Goal: Check status: Check status

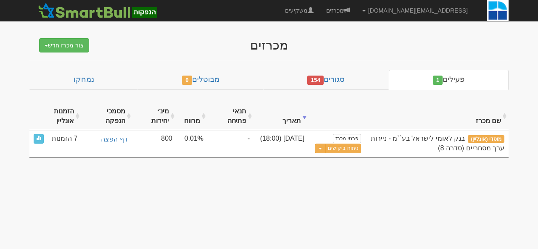
click at [346, 80] on link "סגורים 154" at bounding box center [326, 80] width 125 height 20
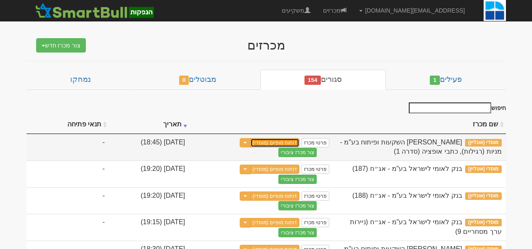
click at [300, 146] on link "דוחות סופיים (מוסדי)" at bounding box center [275, 142] width 50 height 9
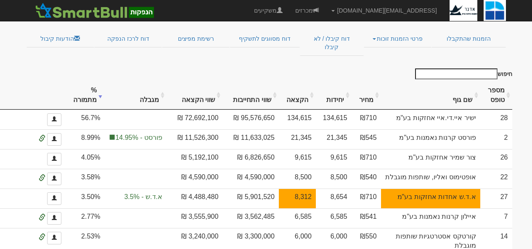
scroll to position [114, 0]
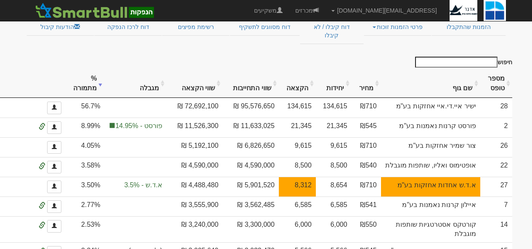
click at [501, 70] on th "מספר טופס" at bounding box center [496, 84] width 32 height 28
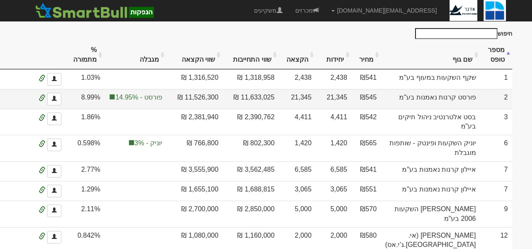
scroll to position [136, 0]
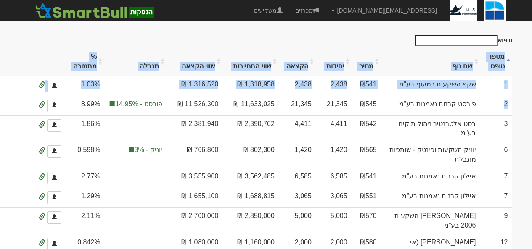
drag, startPoint x: 503, startPoint y: 76, endPoint x: 536, endPoint y: 69, distance: 34.3
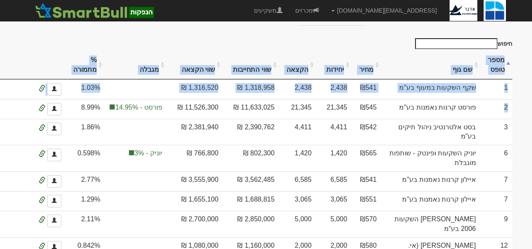
scroll to position [101, 0]
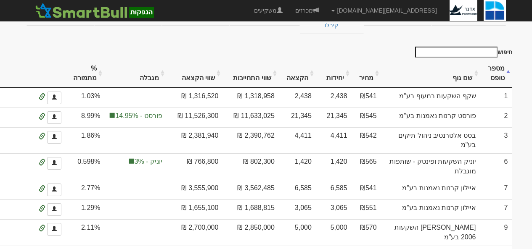
scroll to position [112, 0]
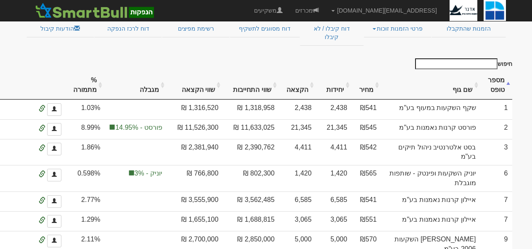
click at [461, 71] on th "שם גוף" at bounding box center [430, 85] width 99 height 28
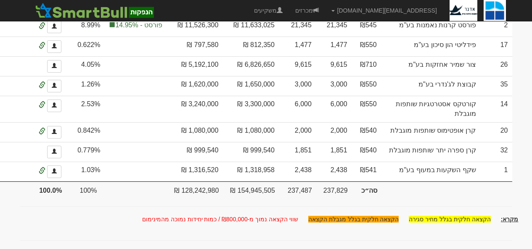
scroll to position [627, 0]
